Goal: Information Seeking & Learning: Learn about a topic

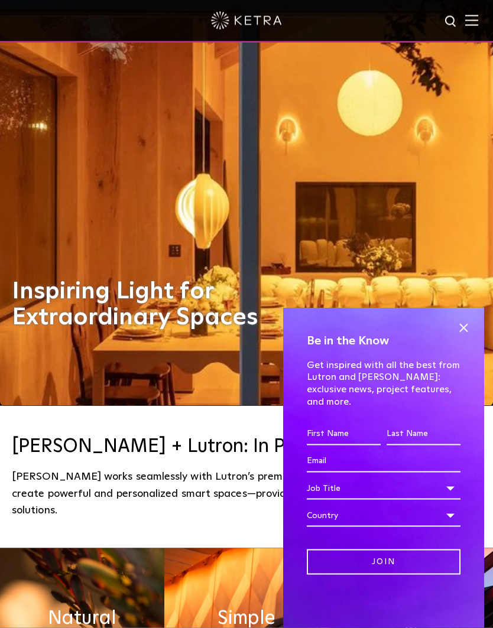
scroll to position [227, 0]
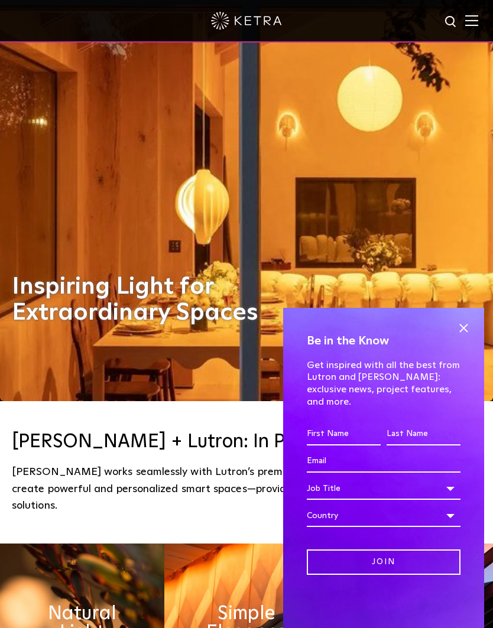
click at [456, 338] on span at bounding box center [464, 329] width 18 height 18
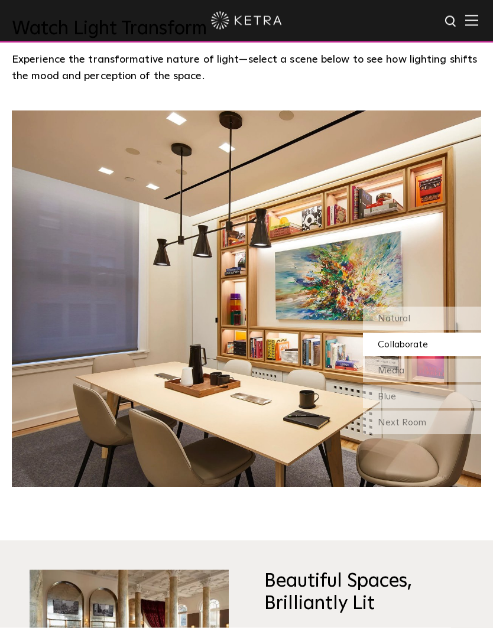
scroll to position [943, 0]
click at [433, 330] on div "Natural" at bounding box center [422, 319] width 118 height 24
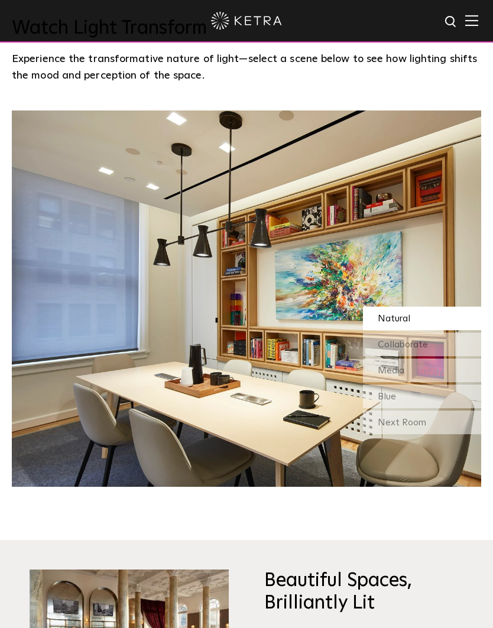
click at [427, 349] on span "Collaborate" at bounding box center [403, 344] width 50 height 9
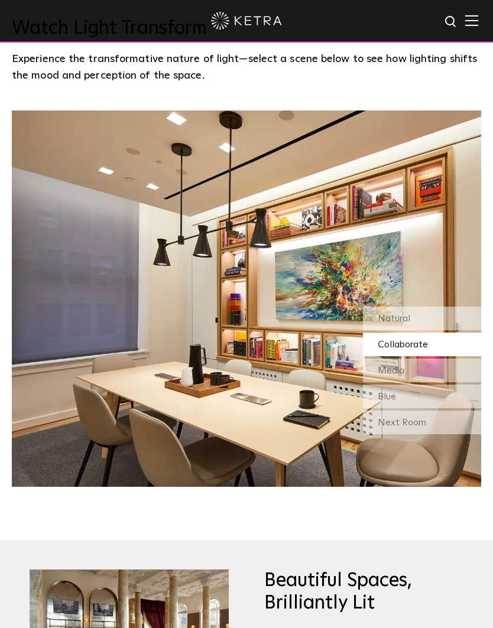
click at [431, 382] on div "Media" at bounding box center [422, 371] width 118 height 24
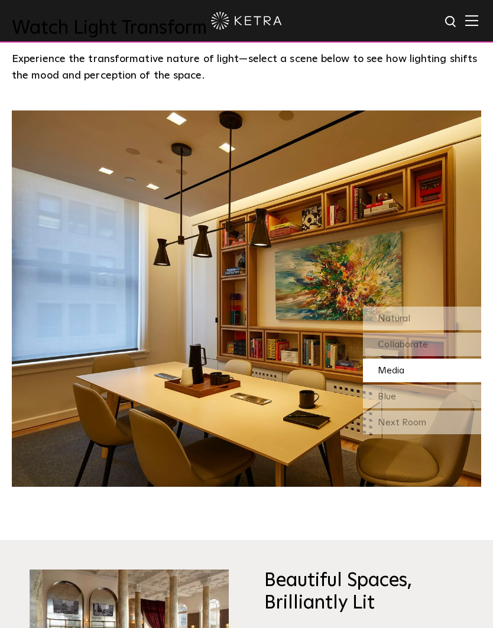
click at [423, 408] on div "Blue" at bounding box center [422, 397] width 118 height 24
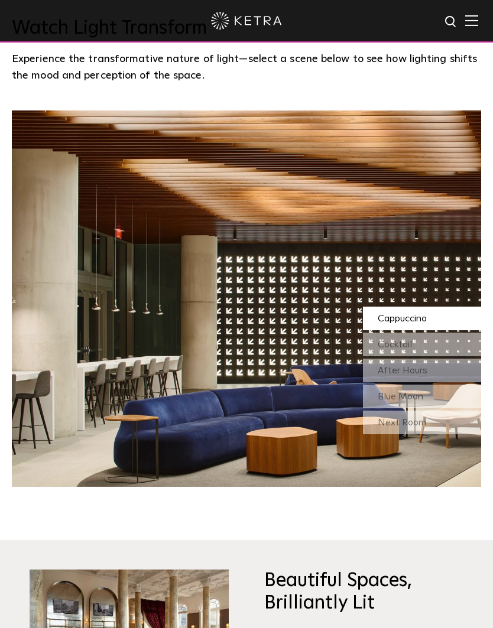
click at [432, 434] on div "Next Room" at bounding box center [422, 423] width 118 height 24
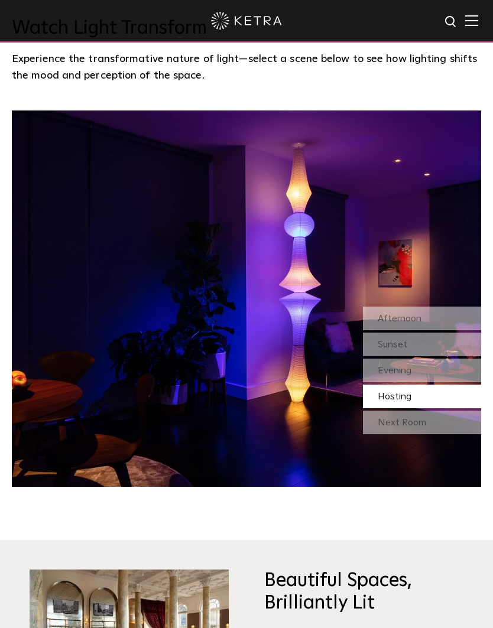
click at [429, 330] on div "Afternoon" at bounding box center [422, 319] width 118 height 24
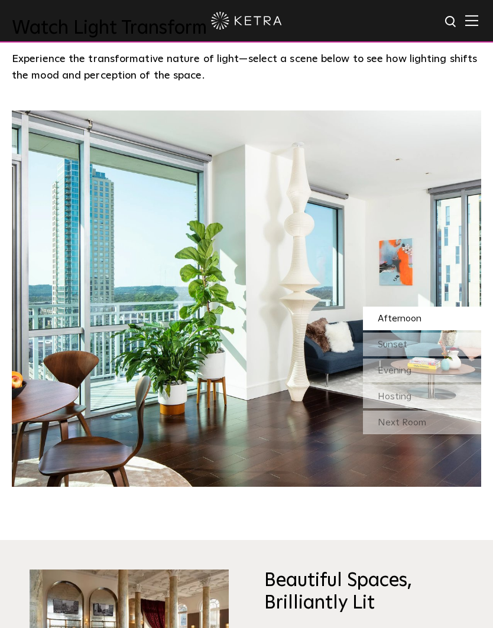
click at [427, 356] on div "Sunset" at bounding box center [422, 345] width 118 height 24
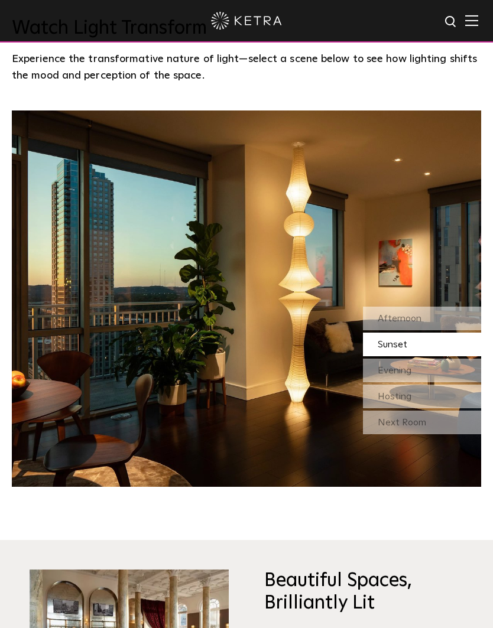
click at [424, 382] on div "Evening" at bounding box center [422, 371] width 118 height 24
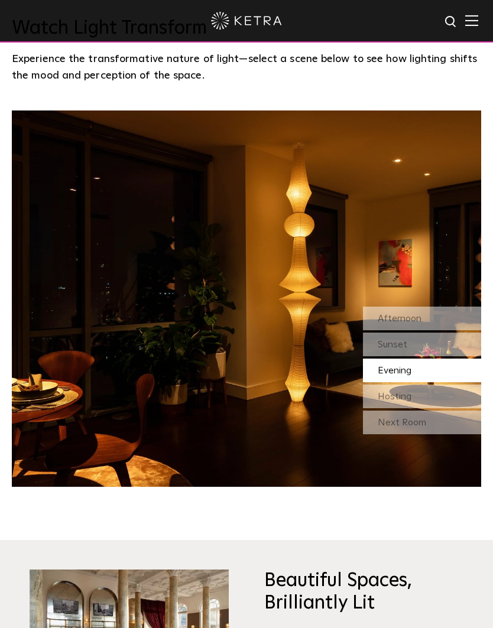
click at [422, 408] on div "Hosting" at bounding box center [422, 397] width 118 height 24
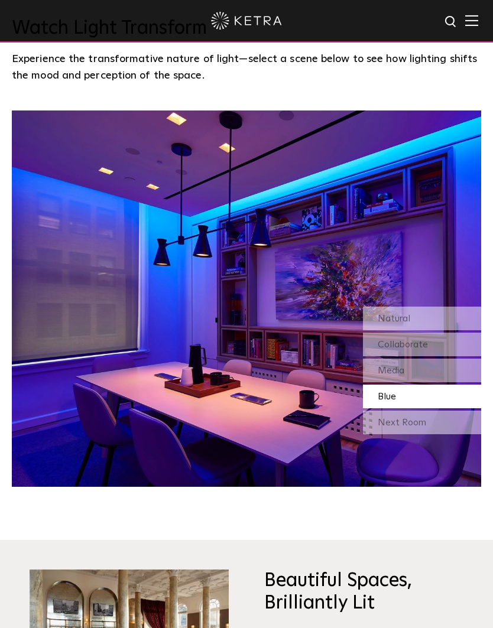
click at [427, 434] on div "Next Room" at bounding box center [422, 423] width 118 height 24
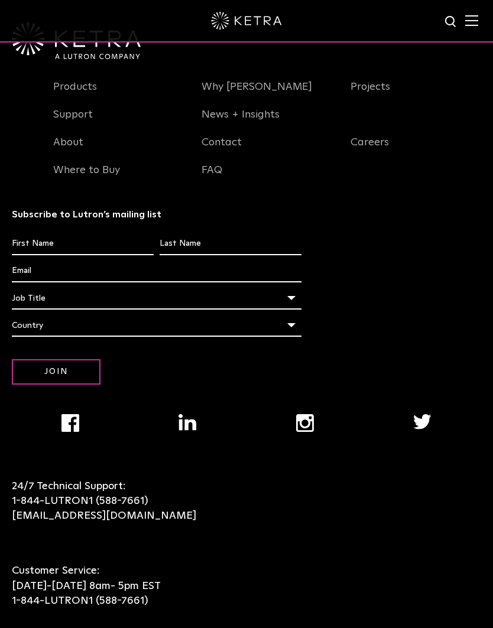
scroll to position [2188, 0]
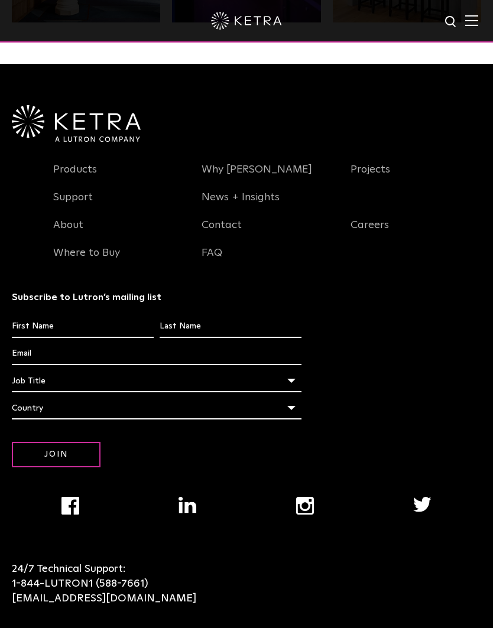
click at [232, 190] on link "Why [PERSON_NAME]" at bounding box center [257, 176] width 111 height 27
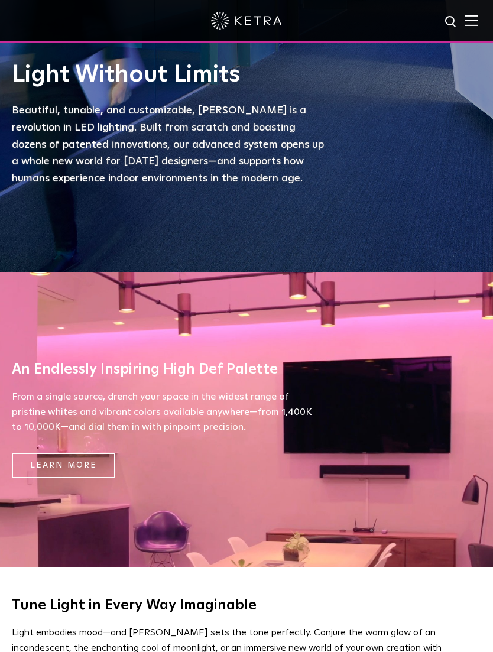
scroll to position [377, 0]
